Goal: Find specific page/section: Find specific page/section

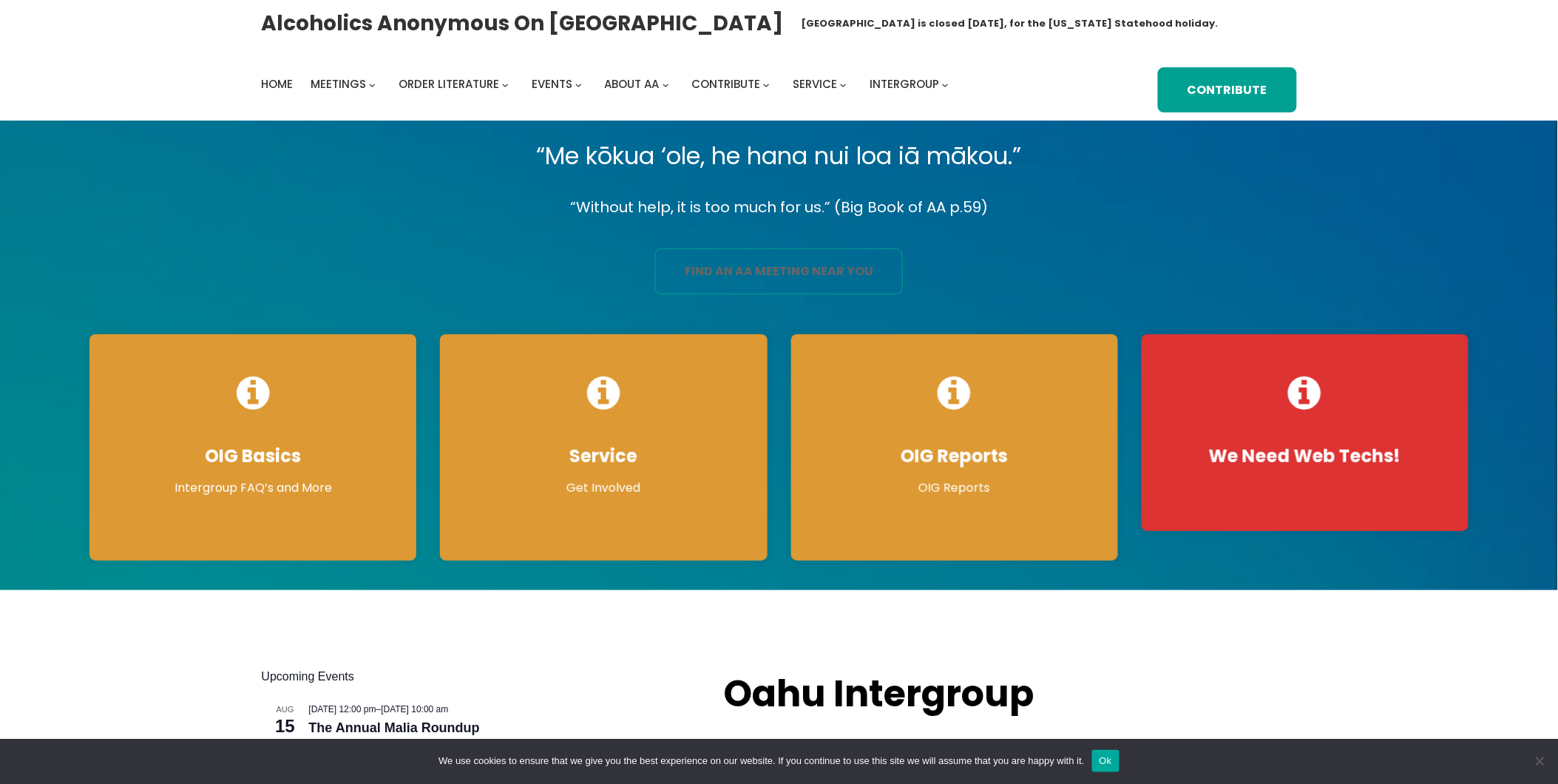
click at [833, 273] on link "find an aa meeting near you" at bounding box center [779, 272] width 248 height 46
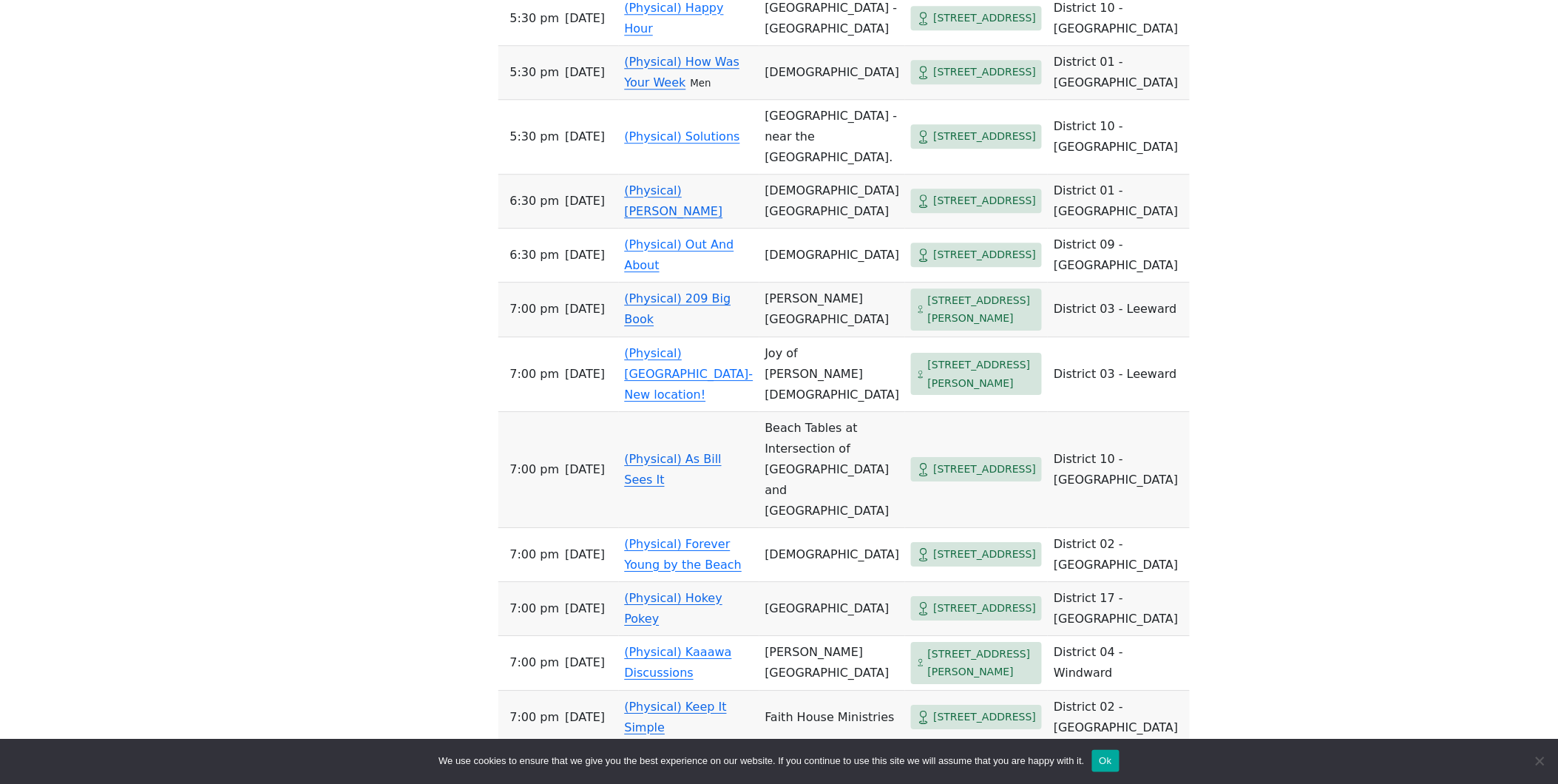
scroll to position [1479, 0]
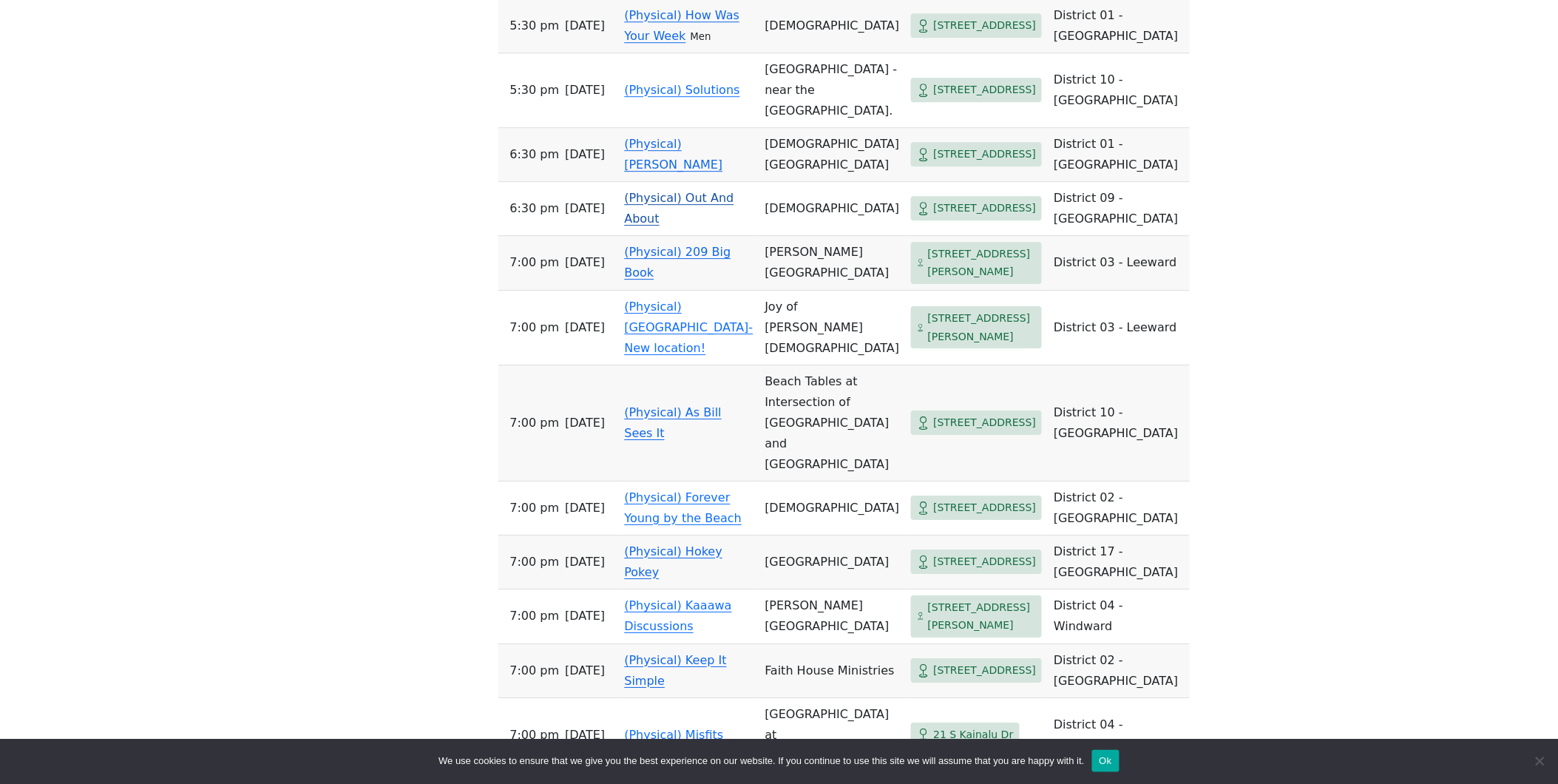
click at [630, 226] on link "(Physical) Out And About" at bounding box center [680, 208] width 109 height 35
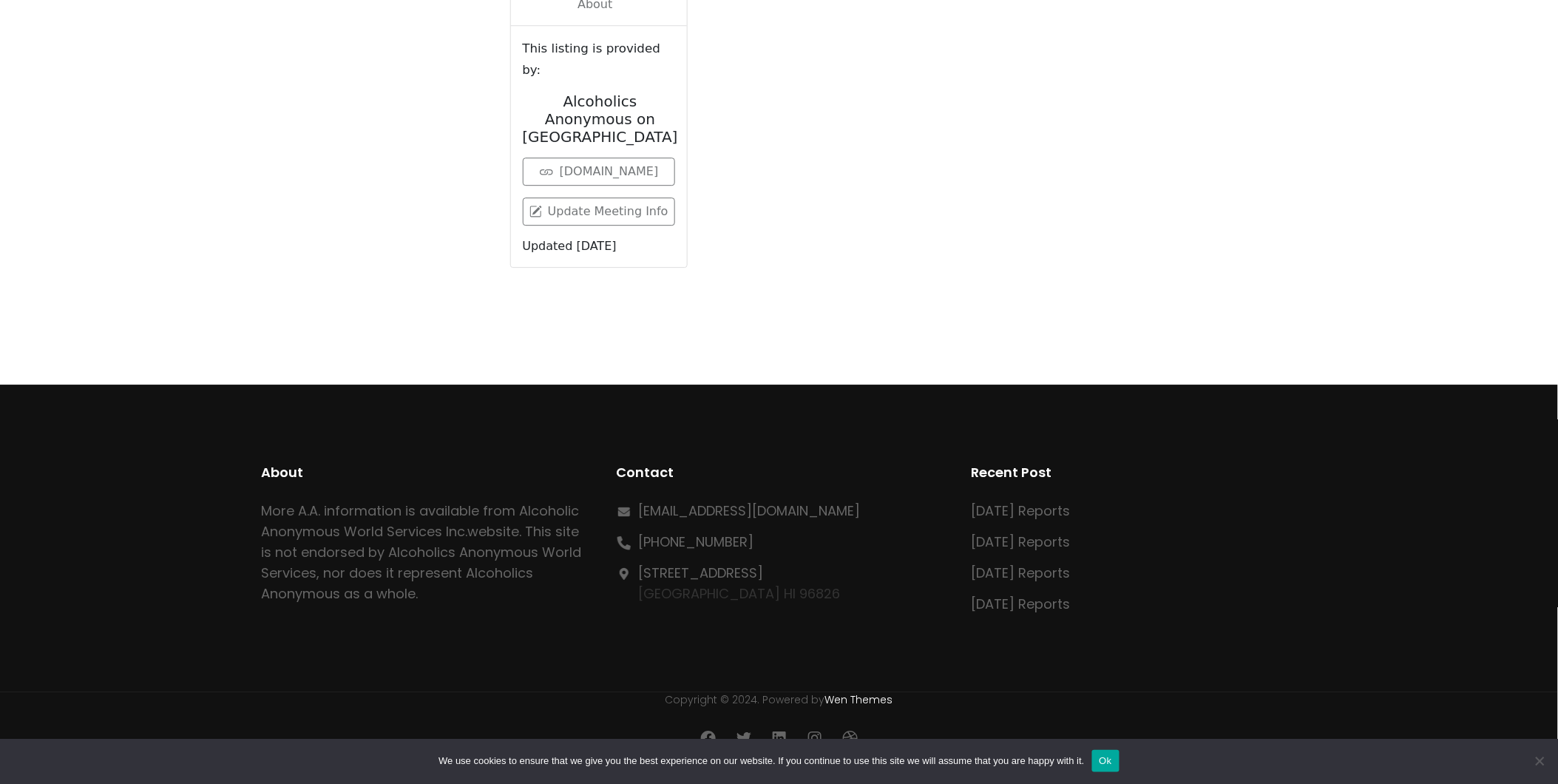
scroll to position [603, 0]
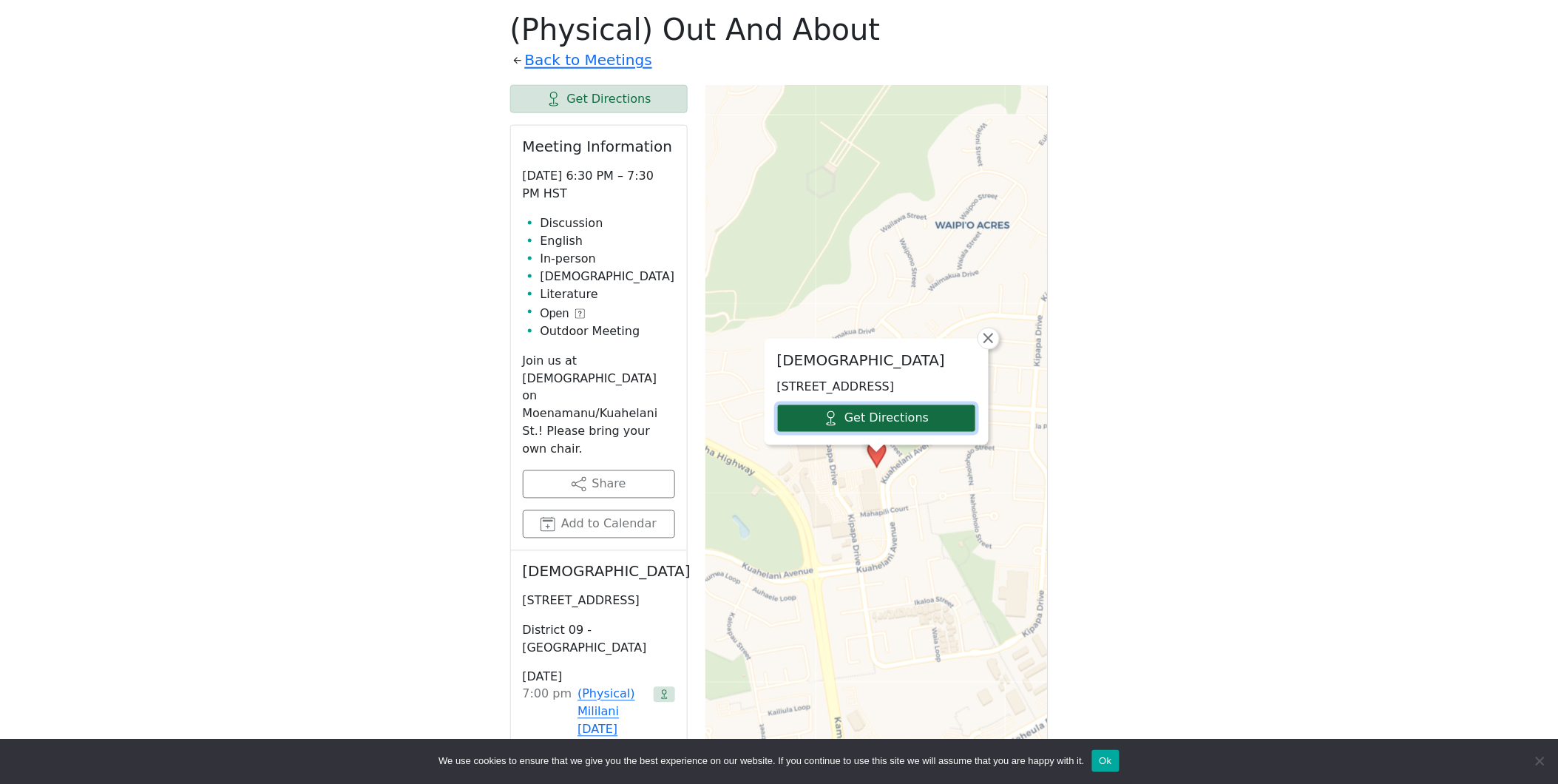
click at [851, 432] on link "Get Directions" at bounding box center [876, 418] width 199 height 28
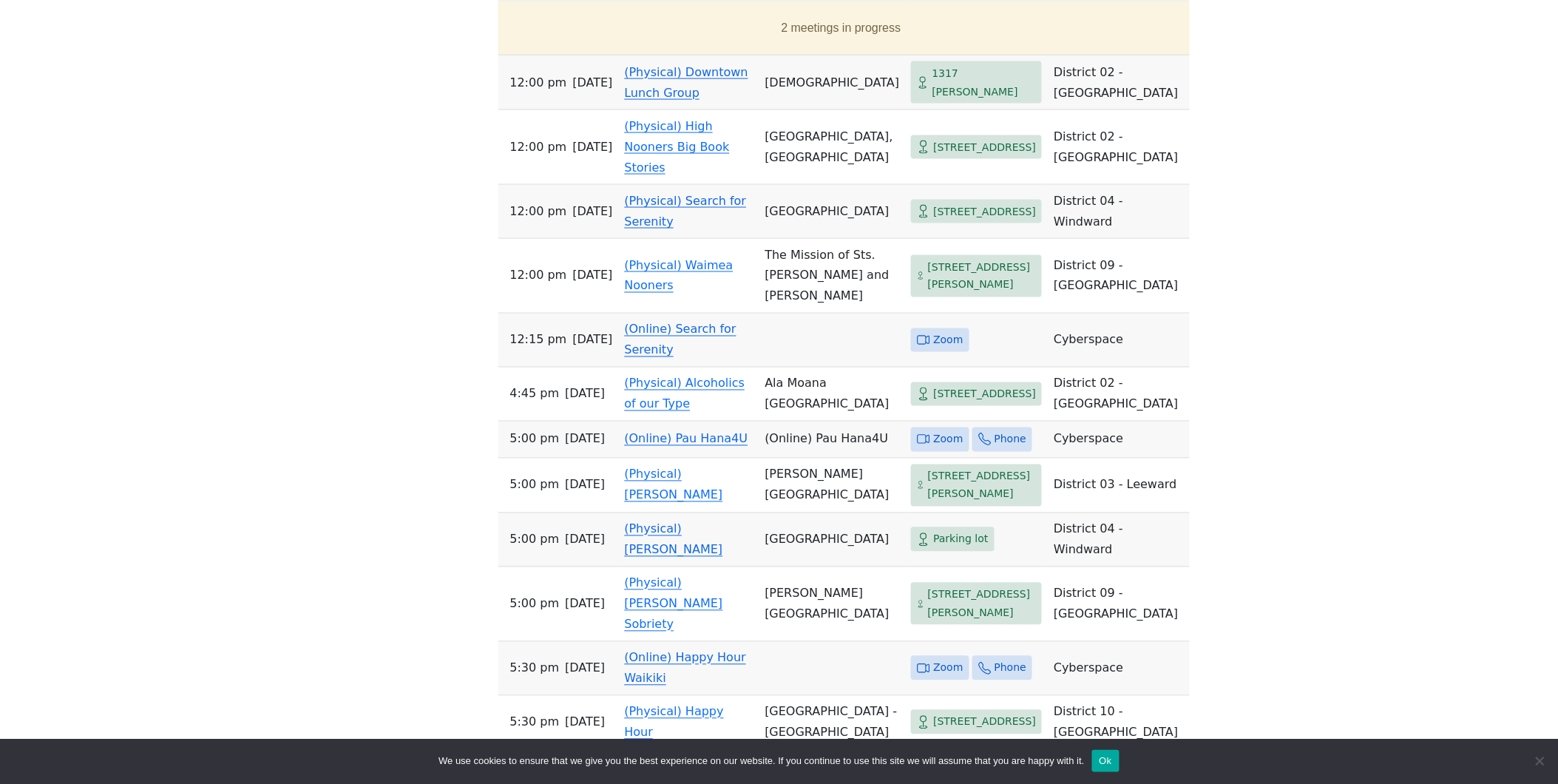
scroll to position [645, 0]
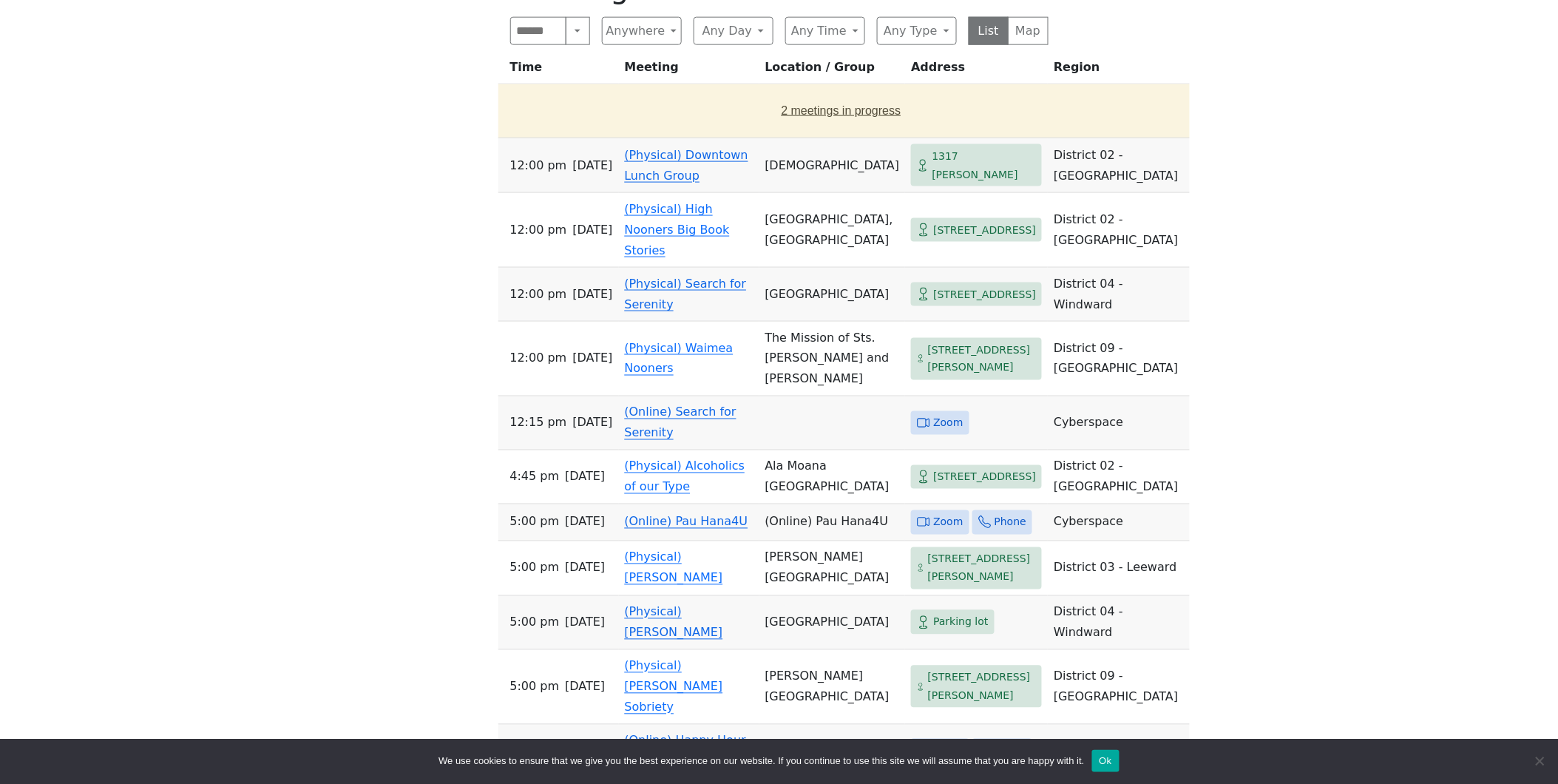
click at [763, 114] on button "2 meetings in progress" at bounding box center [841, 111] width 674 height 41
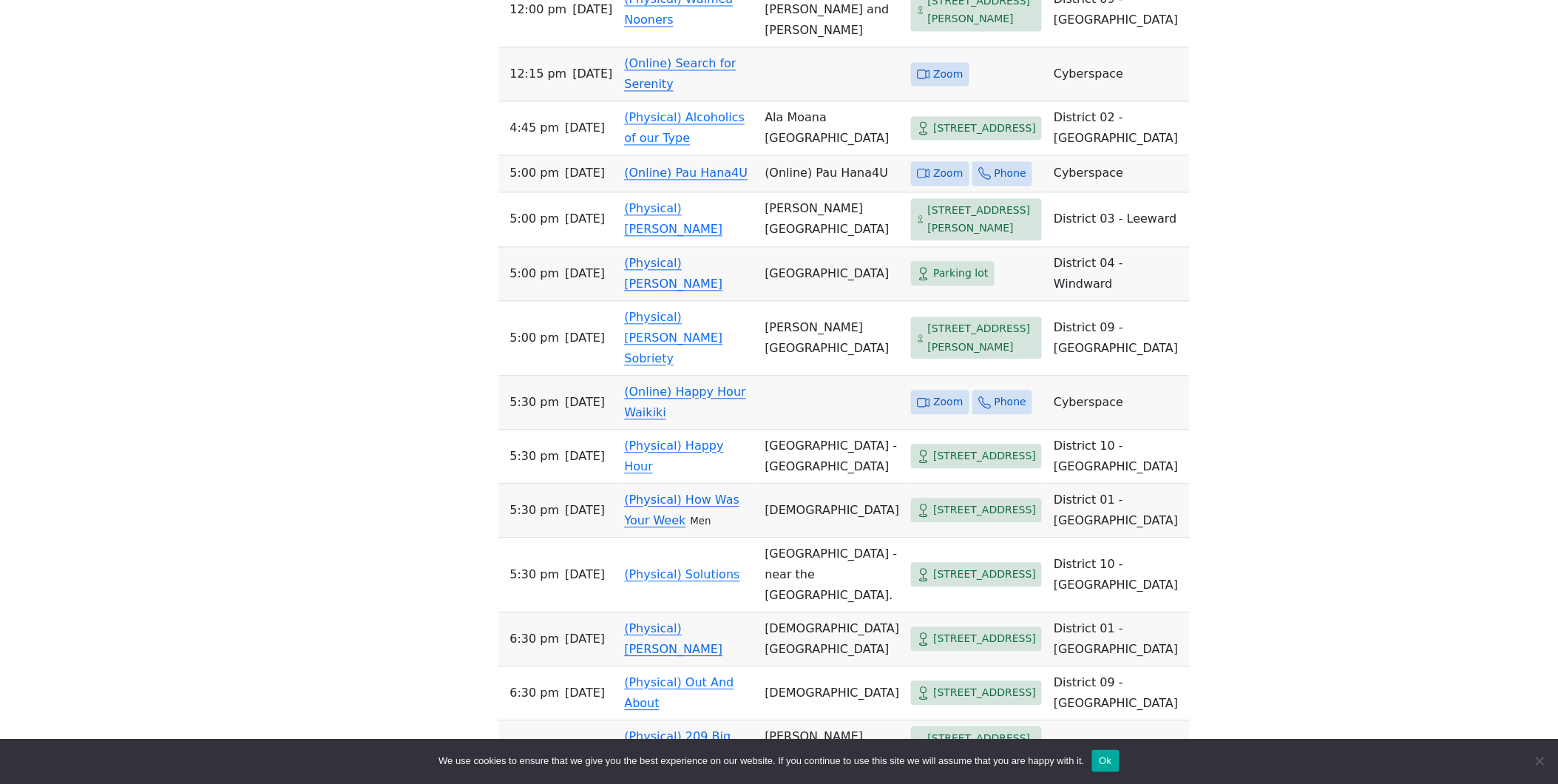
scroll to position [1056, 0]
